Goal: Information Seeking & Learning: Find specific fact

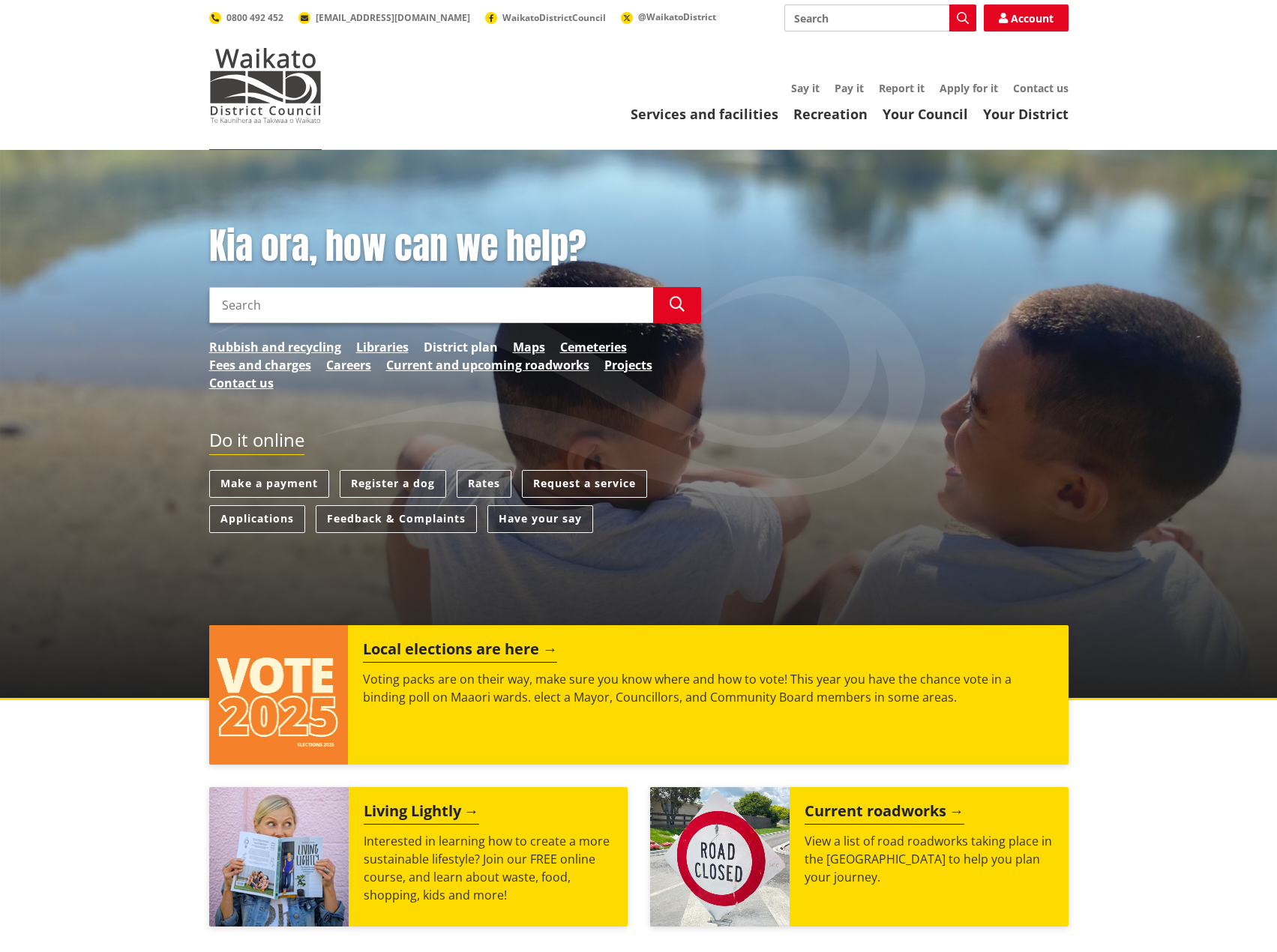
click at [462, 346] on link "District plan" at bounding box center [460, 347] width 74 height 18
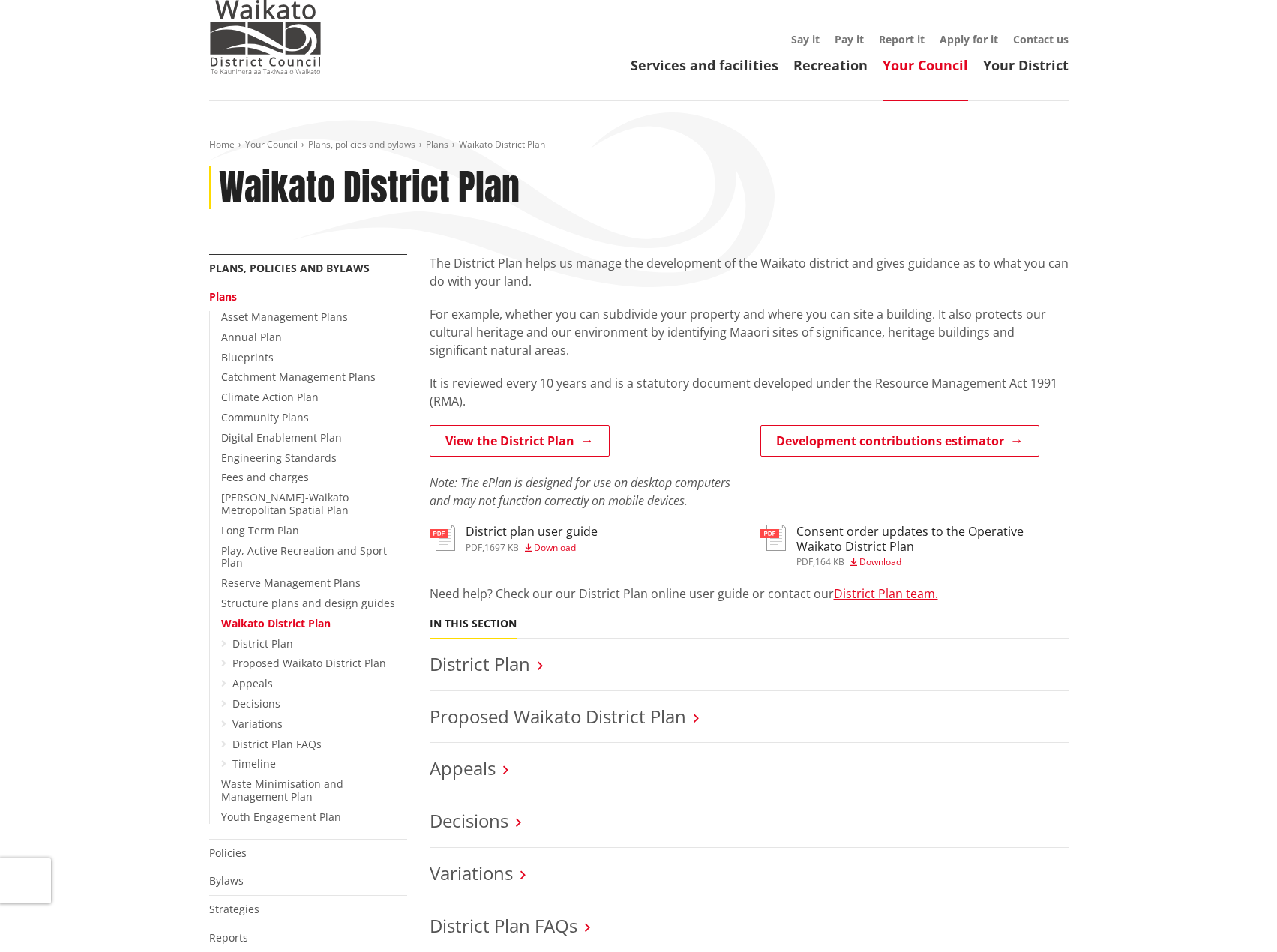
scroll to position [75, 0]
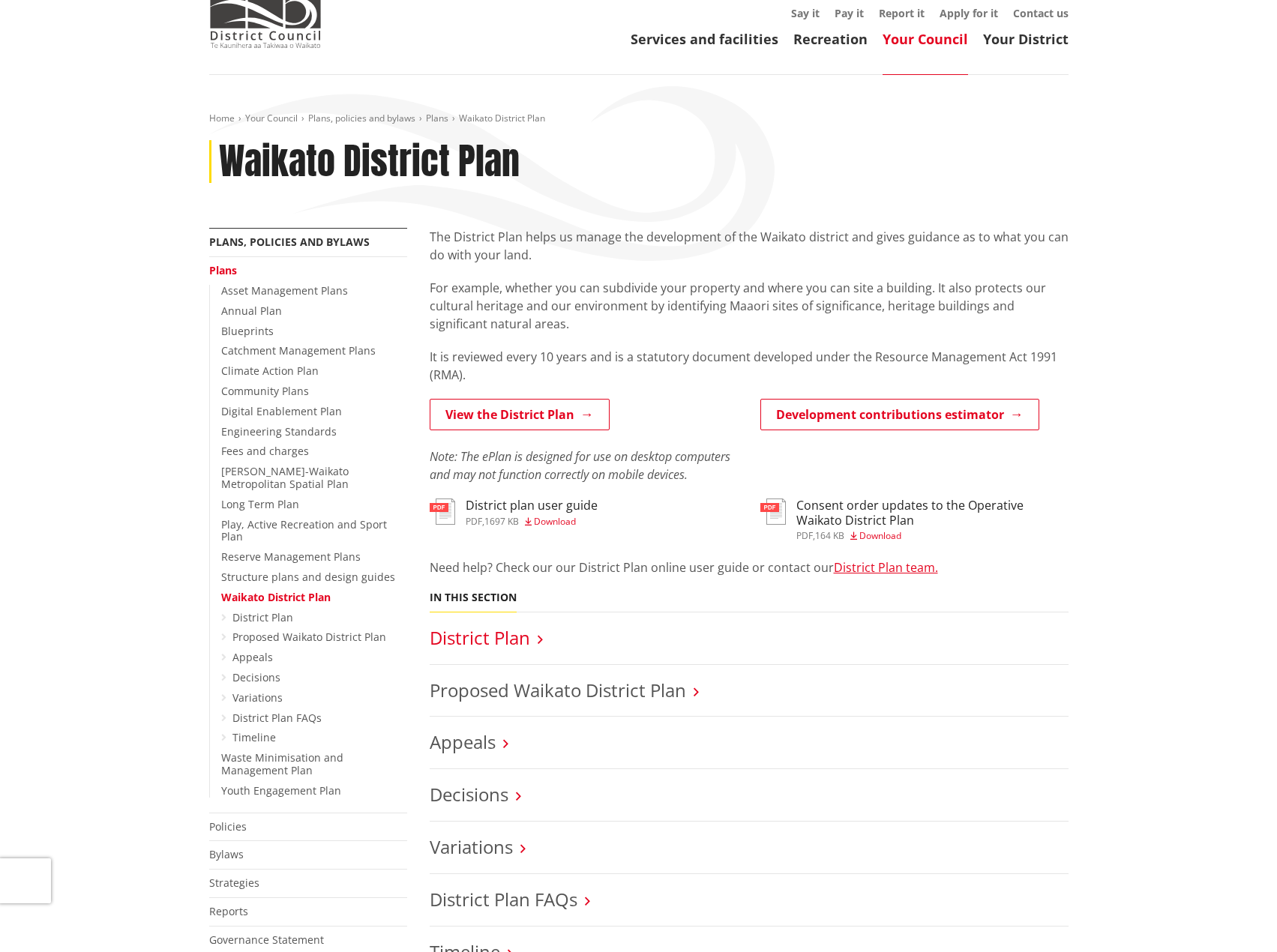
click at [505, 640] on link "District Plan" at bounding box center [479, 637] width 100 height 25
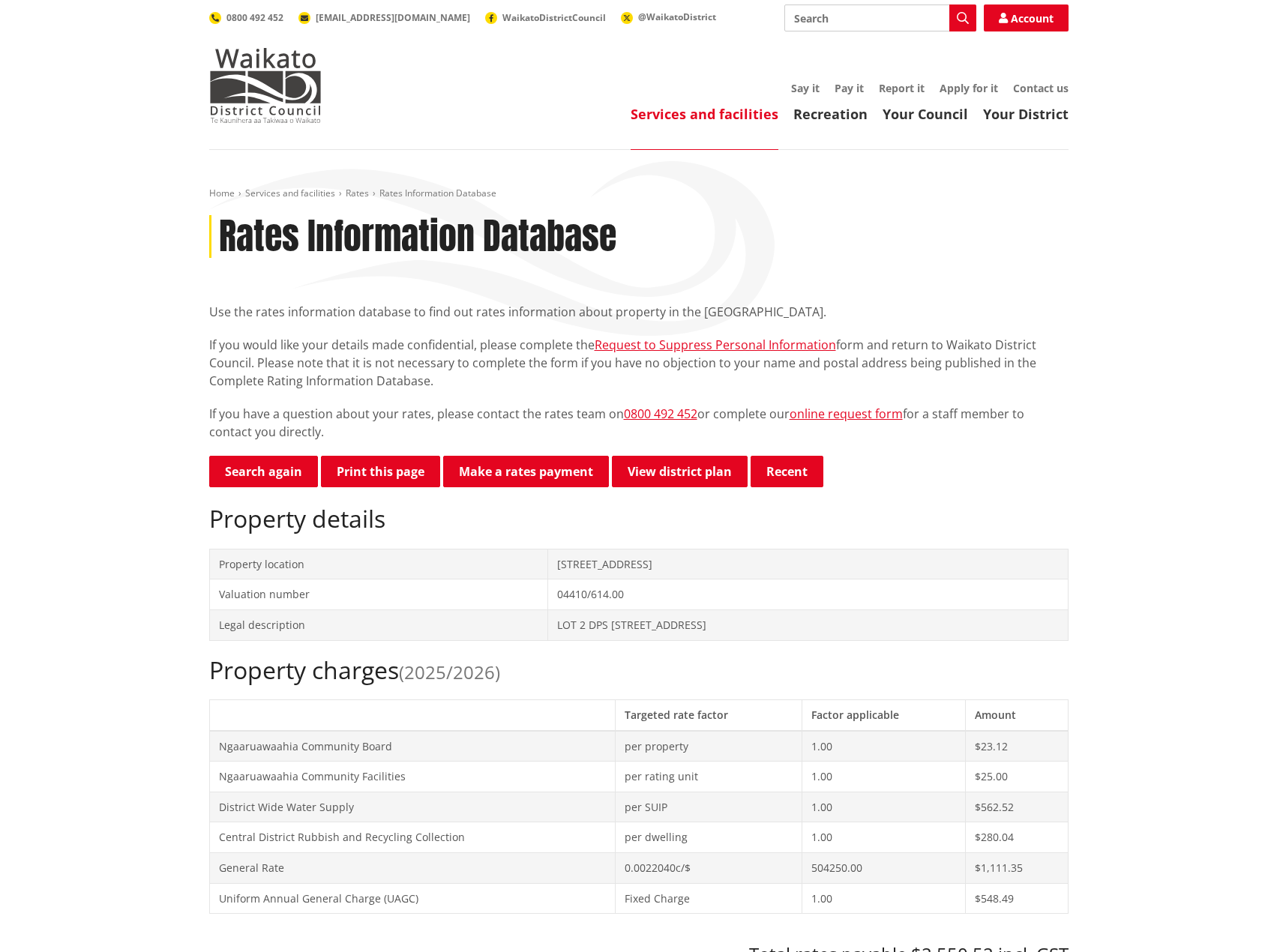
click at [417, 469] on button "Print this page" at bounding box center [381, 471] width 119 height 31
drag, startPoint x: 1218, startPoint y: 345, endPoint x: 1148, endPoint y: 249, distance: 118.8
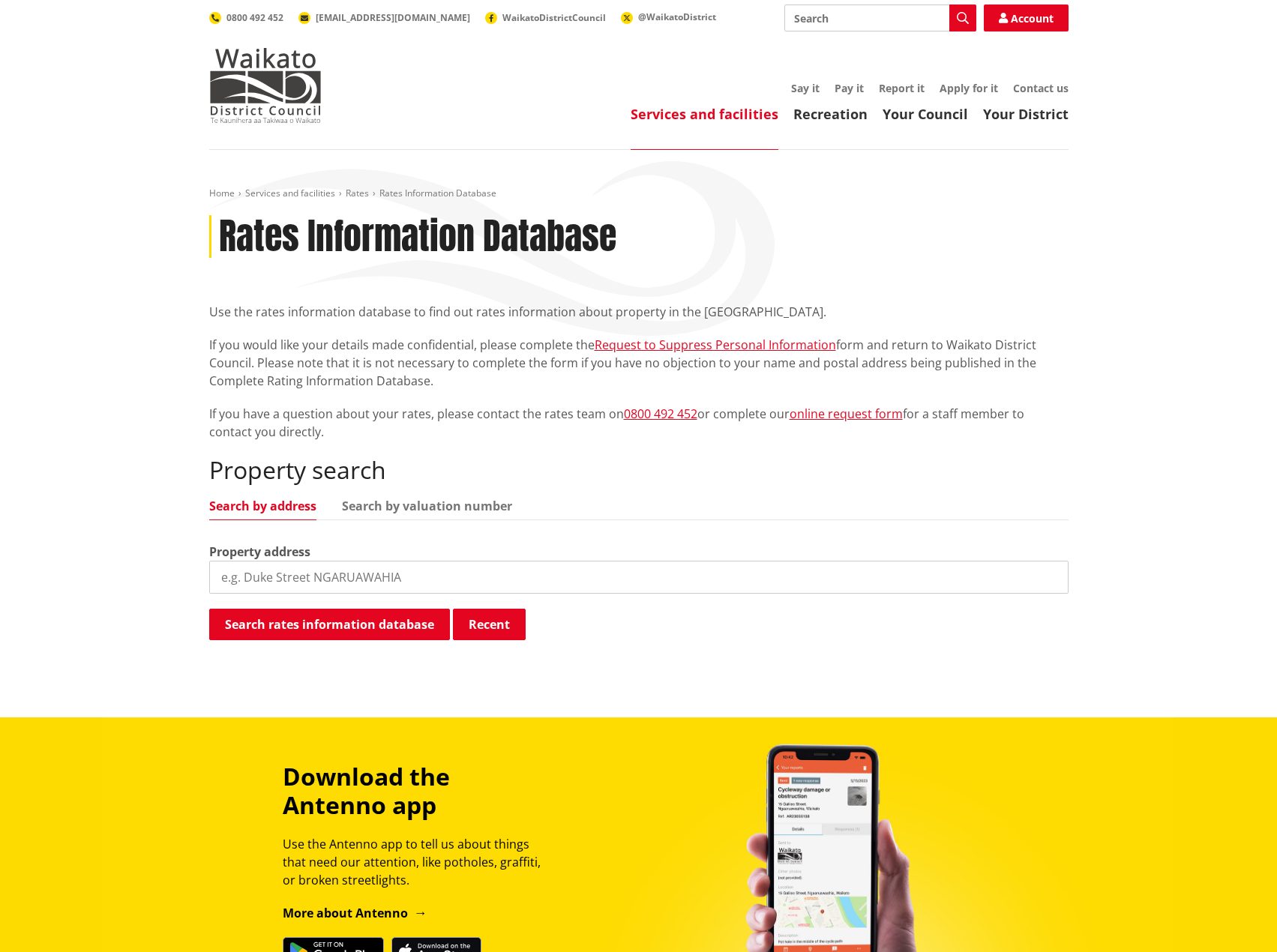
click at [381, 576] on input "search" at bounding box center [638, 577] width 859 height 33
type input "1 Park Road"
click at [349, 621] on button "Search rates information database" at bounding box center [329, 624] width 241 height 31
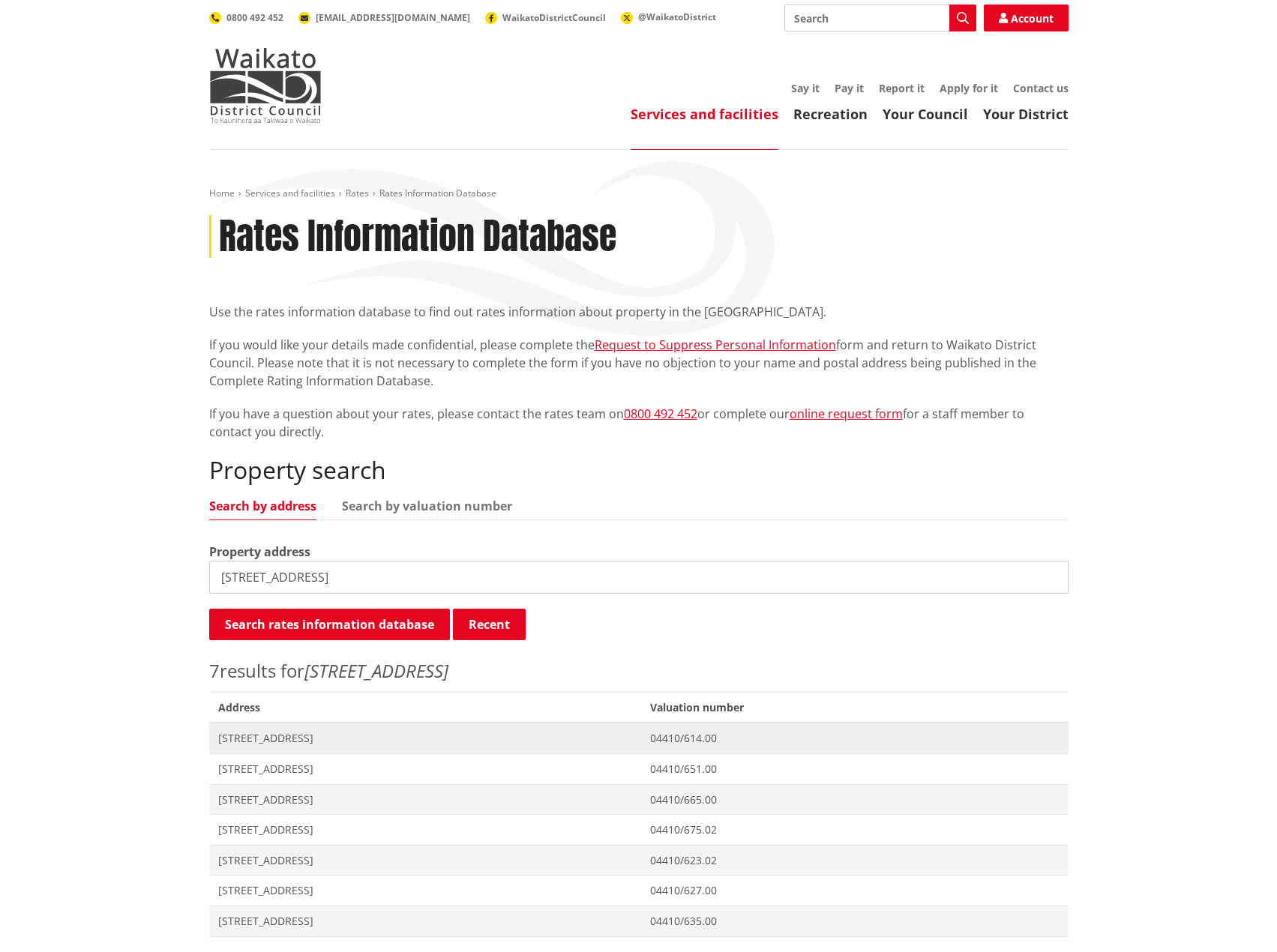
click at [285, 740] on span "[STREET_ADDRESS]" at bounding box center [425, 738] width 414 height 15
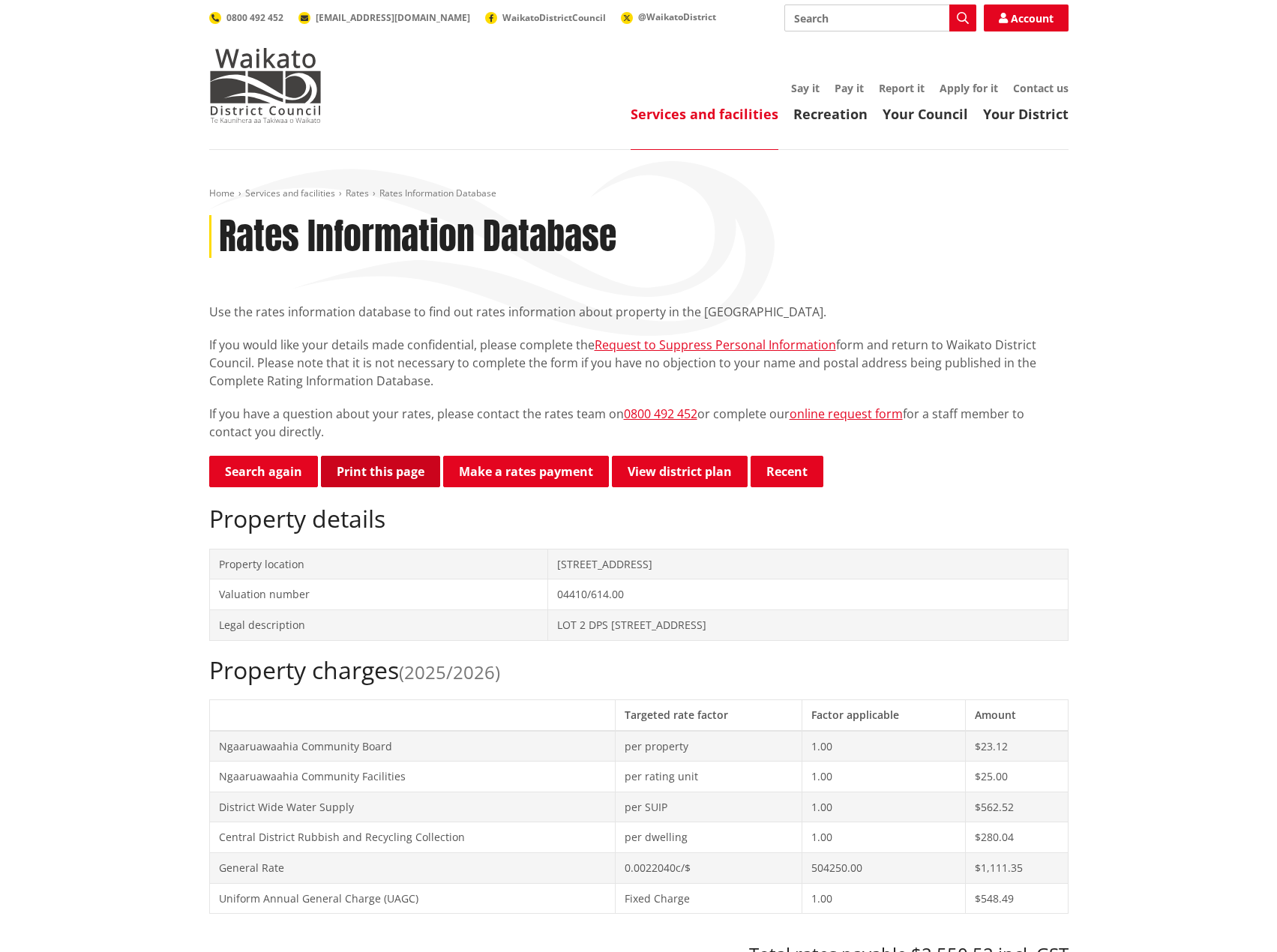
click at [388, 476] on button "Print this page" at bounding box center [381, 471] width 119 height 31
